Goal: Transaction & Acquisition: Subscribe to service/newsletter

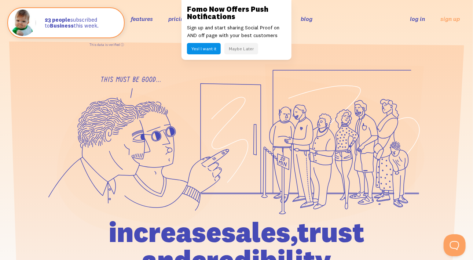
click at [244, 50] on button "Maybe Later" at bounding box center [241, 48] width 34 height 11
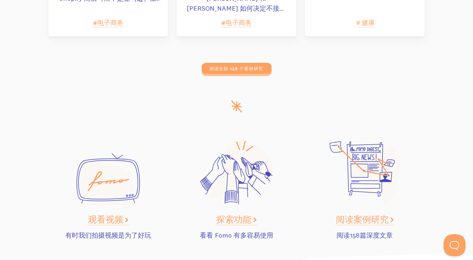
scroll to position [3682, 0]
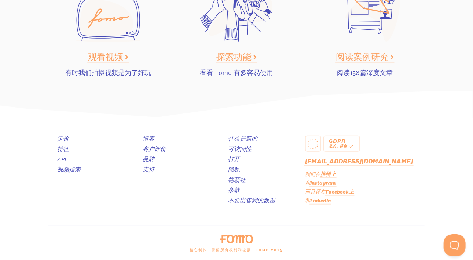
click at [320, 200] on font "LinkedIn" at bounding box center [320, 200] width 21 height 7
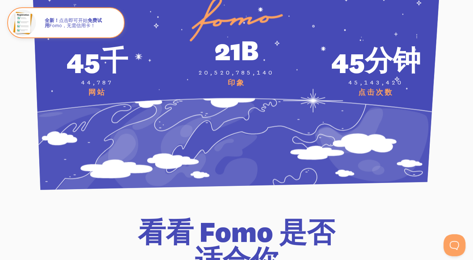
scroll to position [2766, 0]
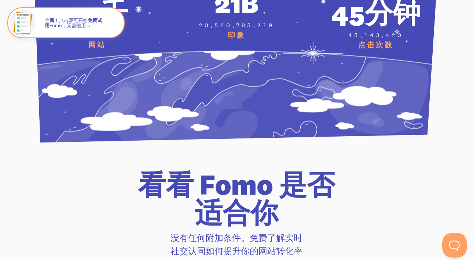
click at [452, 239] on button "打开 Beacon 弹出窗口" at bounding box center [453, 243] width 22 height 22
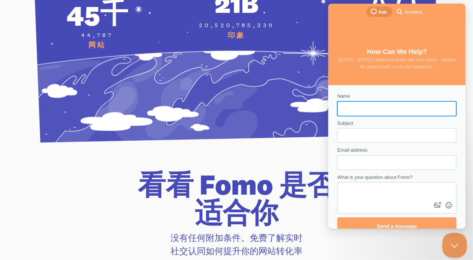
scroll to position [0, 0]
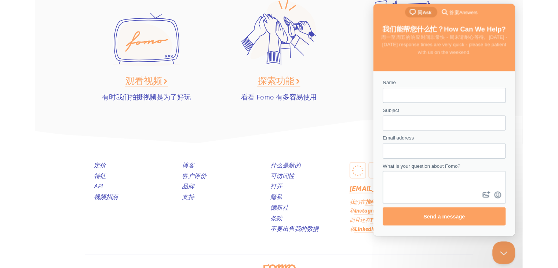
scroll to position [3682, 0]
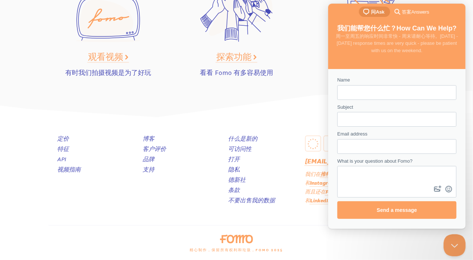
click at [310, 200] on font "LinkedIn" at bounding box center [320, 200] width 21 height 7
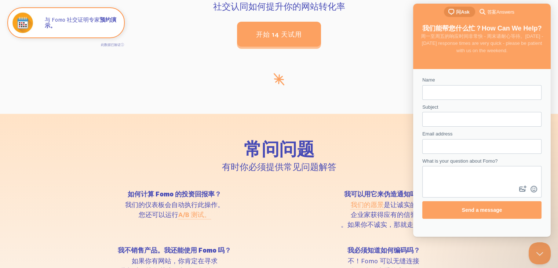
scroll to position [3171, 0]
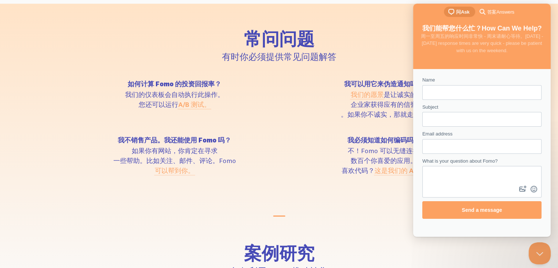
click at [279, 155] on div "如何计算 Fomo 的投资回报率？ 我们的仪表板会自动执行此操作。 您还可以运行 A/B 测试。 我可以用它来伪造通知吗？ 我们的愿景 是让诚实的 企业家获得…" at bounding box center [279, 137] width 418 height 112
click at [167, 175] on font "可以帮到你。" at bounding box center [175, 170] width 40 height 8
click at [103, 48] on h2 "常问问题" at bounding box center [278, 39] width 409 height 18
click at [278, 119] on div "如何计算 Fomo 的投资回报率？ 我们的仪表板会自动执行此操作。 您还可以运行 A/B 测试。" at bounding box center [174, 100] width 209 height 39
click at [473, 248] on button "Close Beacon popover" at bounding box center [538, 252] width 22 height 22
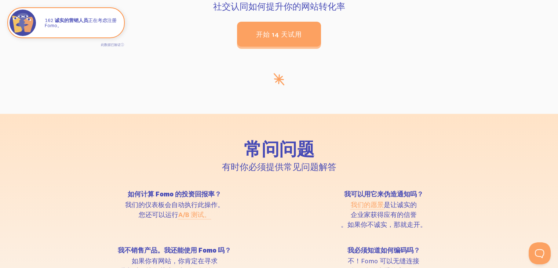
scroll to position [3207, 0]
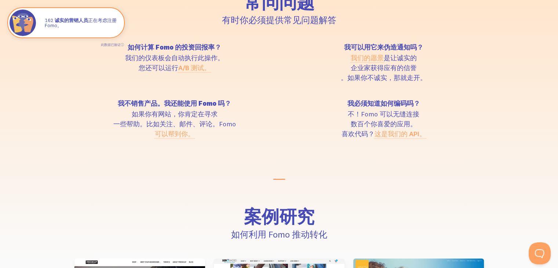
click at [391, 138] on font "这是我们的 API。" at bounding box center [399, 133] width 51 height 8
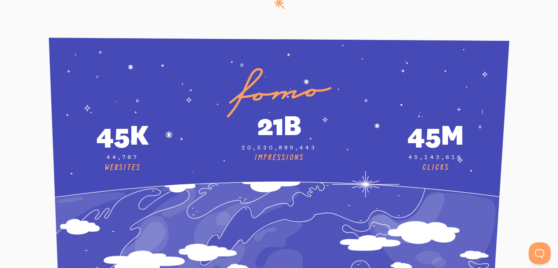
scroll to position [2674, 0]
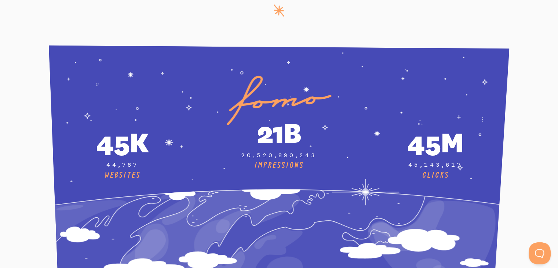
click at [422, 147] on div "45m" at bounding box center [436, 142] width 148 height 36
click at [431, 171] on div "Clicks" at bounding box center [436, 176] width 148 height 10
click at [434, 171] on div "Clicks" at bounding box center [436, 176] width 148 height 10
click at [424, 135] on div "45m" at bounding box center [436, 142] width 148 height 36
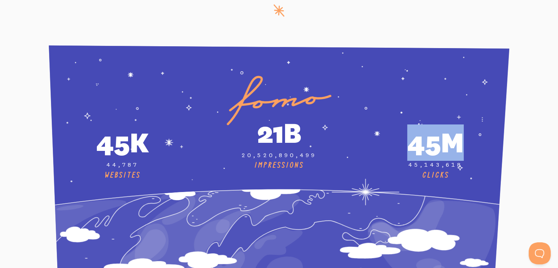
click at [424, 135] on div "45m" at bounding box center [436, 142] width 148 height 36
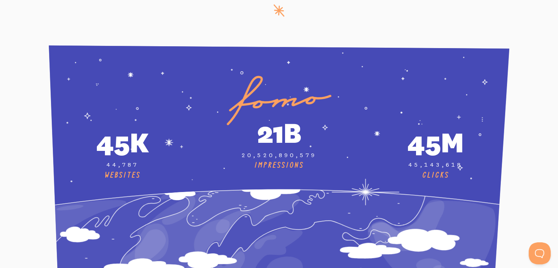
click at [350, 94] on icon at bounding box center [279, 168] width 460 height 247
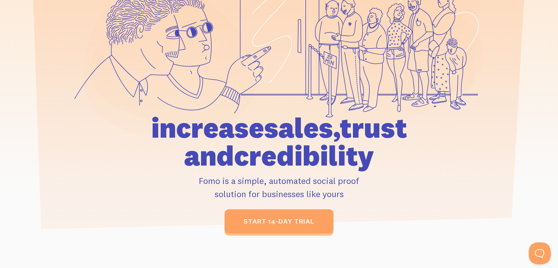
scroll to position [0, 0]
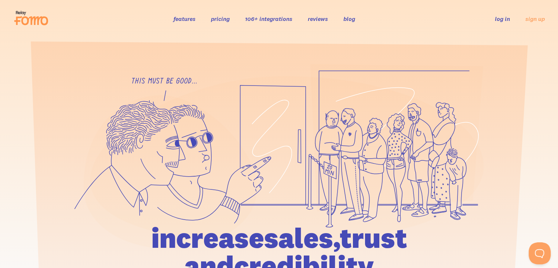
click at [321, 17] on link "reviews" at bounding box center [318, 18] width 20 height 7
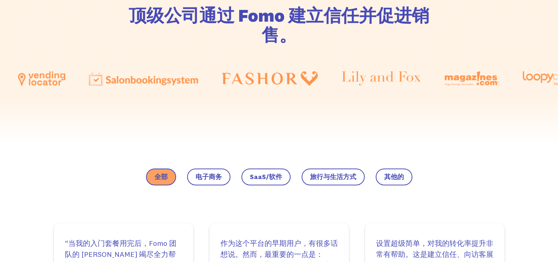
scroll to position [374, 0]
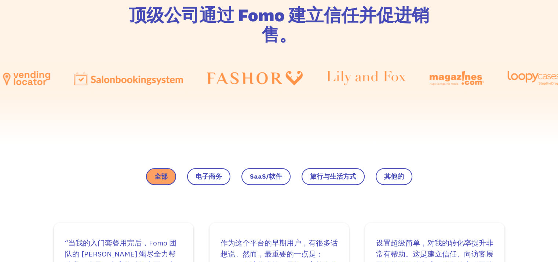
click at [219, 173] on font "电子商务" at bounding box center [208, 176] width 26 height 8
click at [0, 0] on input "电子商务" at bounding box center [0, 0] width 0 height 0
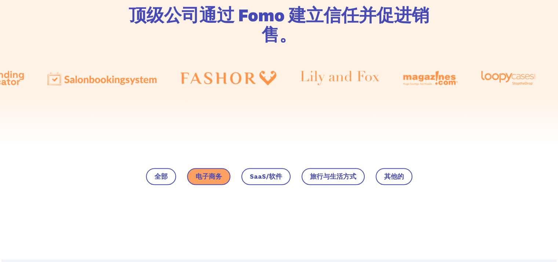
click at [167, 172] on font "全部" at bounding box center [160, 176] width 13 height 8
click at [0, 0] on input "全部" at bounding box center [0, 0] width 0 height 0
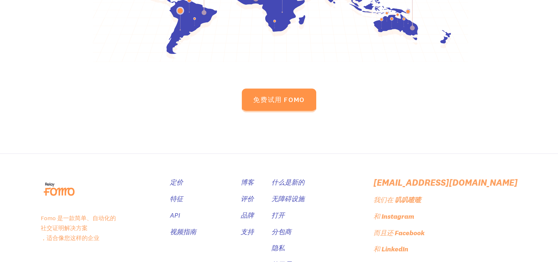
scroll to position [2895, 0]
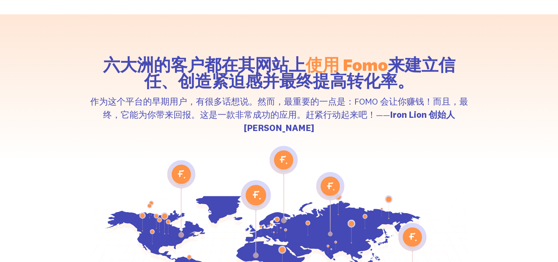
click at [420, 237] on image at bounding box center [411, 243] width 19 height 12
click at [392, 204] on image at bounding box center [270, 196] width 360 height 238
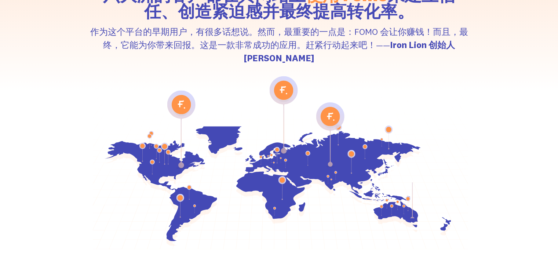
scroll to position [2968, 0]
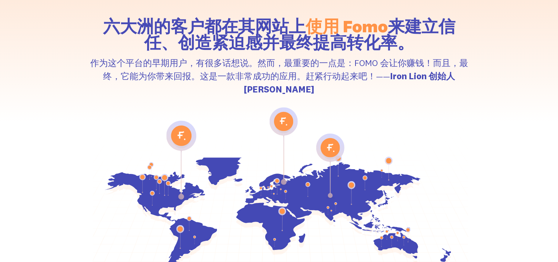
scroll to position [2932, 0]
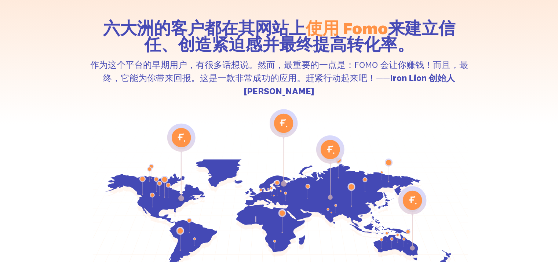
click at [326, 143] on image at bounding box center [329, 149] width 13 height 12
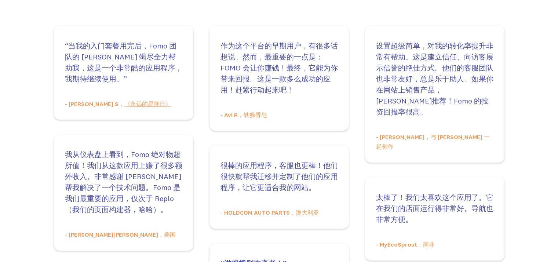
scroll to position [0, 0]
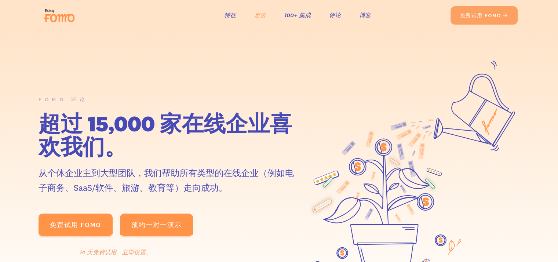
click at [258, 15] on font "定价" at bounding box center [260, 14] width 12 height 7
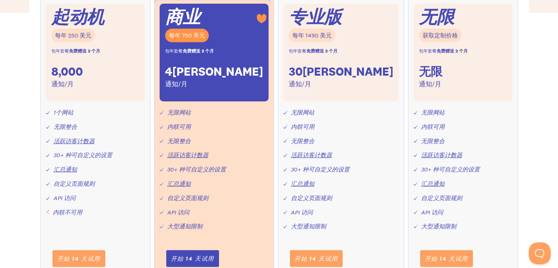
scroll to position [330, 0]
